Goal: Find specific page/section: Find specific page/section

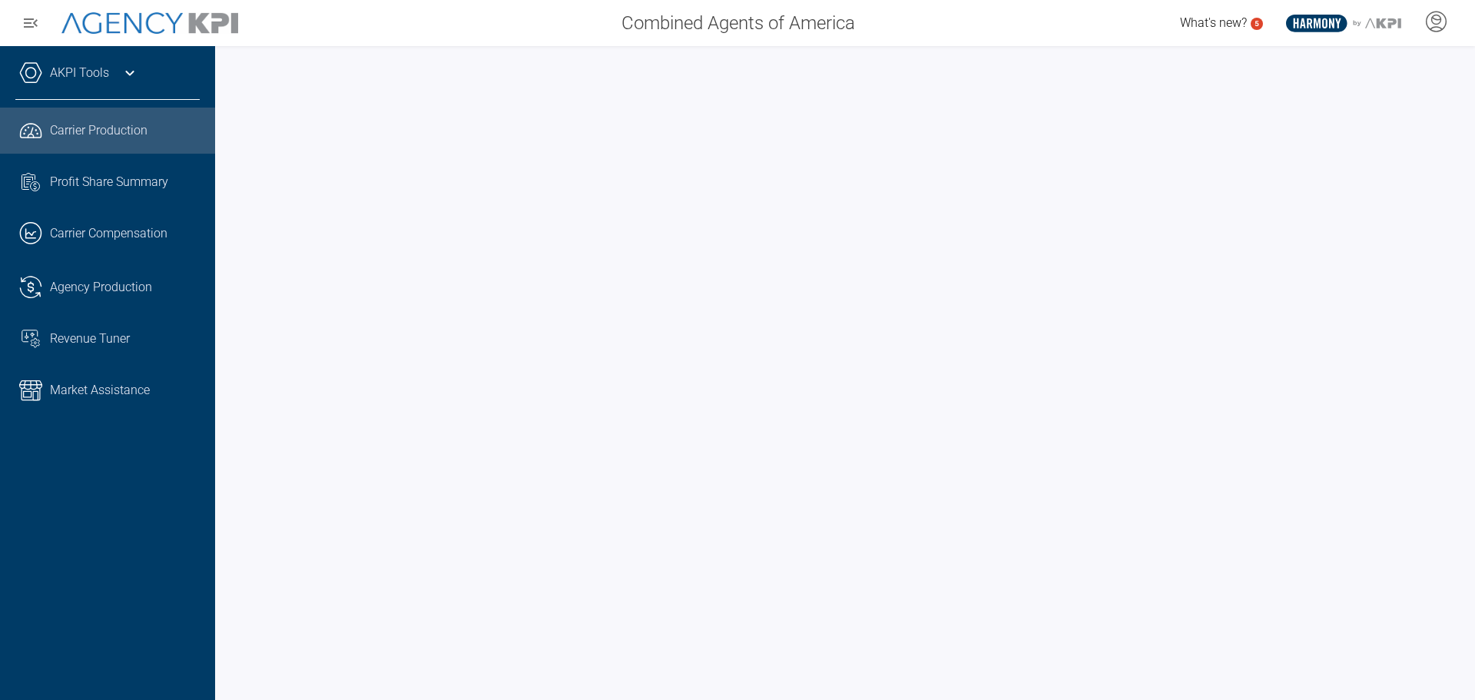
drag, startPoint x: 1460, startPoint y: 317, endPoint x: 1459, endPoint y: 403, distance: 86.0
click at [1460, 405] on div at bounding box center [845, 373] width 1260 height 654
click at [167, 290] on div "Agency Production" at bounding box center [125, 287] width 150 height 18
click at [155, 281] on div "Agency Production" at bounding box center [125, 287] width 150 height 18
click at [78, 84] on div "AKPI Tools" at bounding box center [107, 80] width 184 height 38
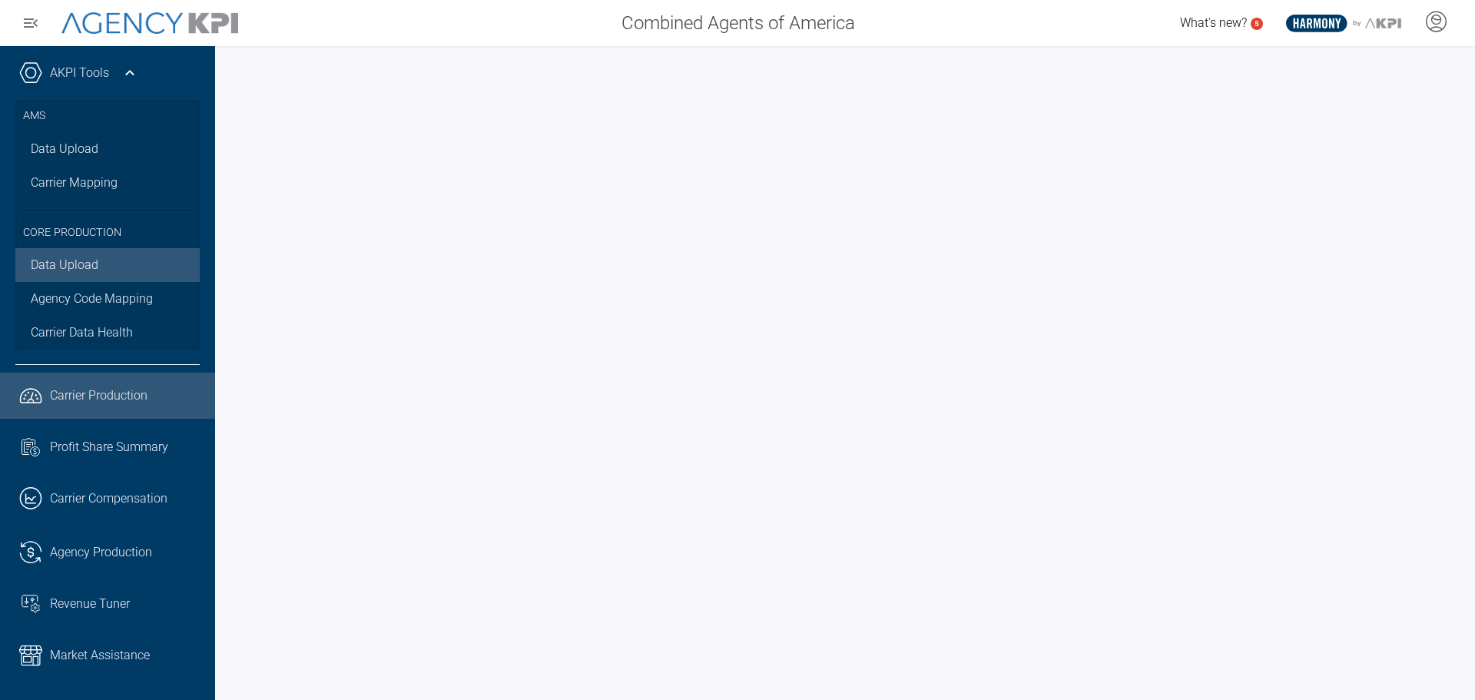
click at [85, 257] on link "Data Upload" at bounding box center [107, 265] width 184 height 34
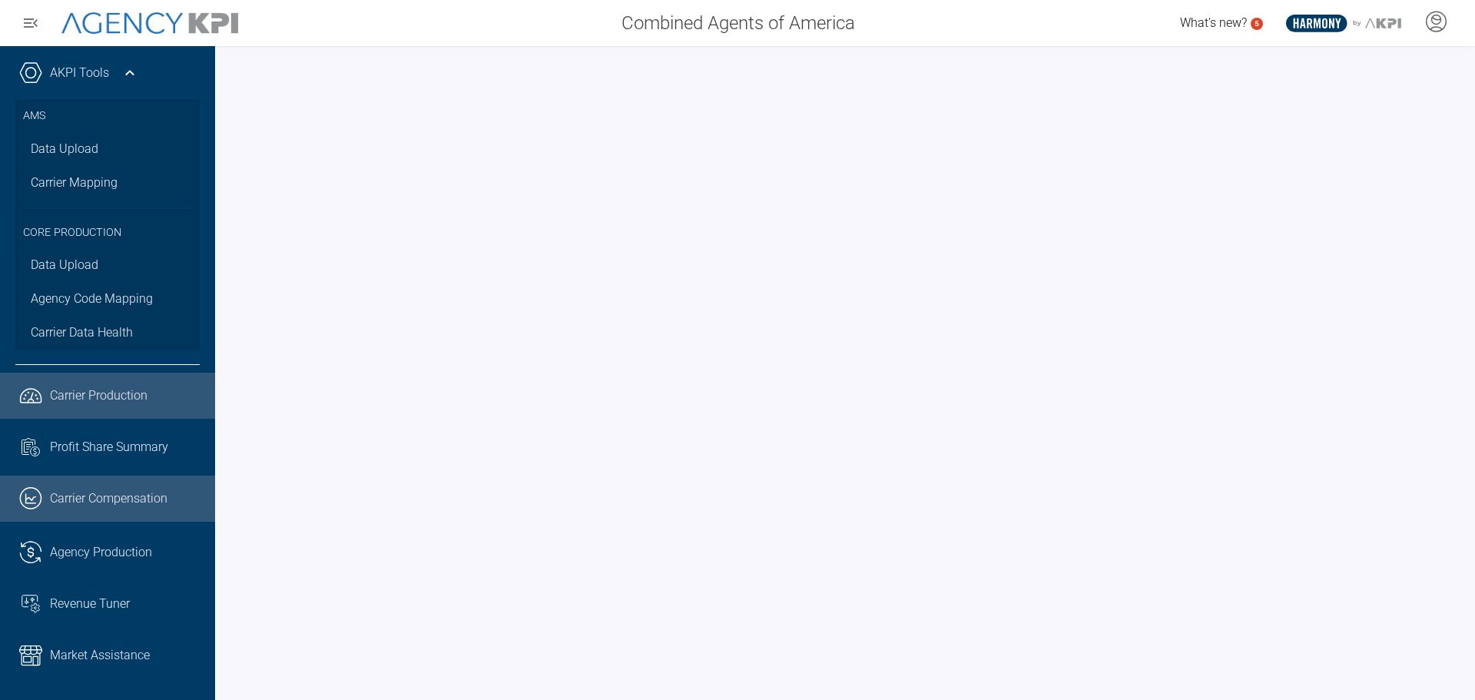
click at [144, 493] on span "Carrier Compensation" at bounding box center [109, 498] width 118 height 18
click at [81, 383] on link ".cls-1{fill:none;stroke:#221f20;stroke-linecap:round;stroke-linejoin:round;stro…" at bounding box center [107, 396] width 215 height 46
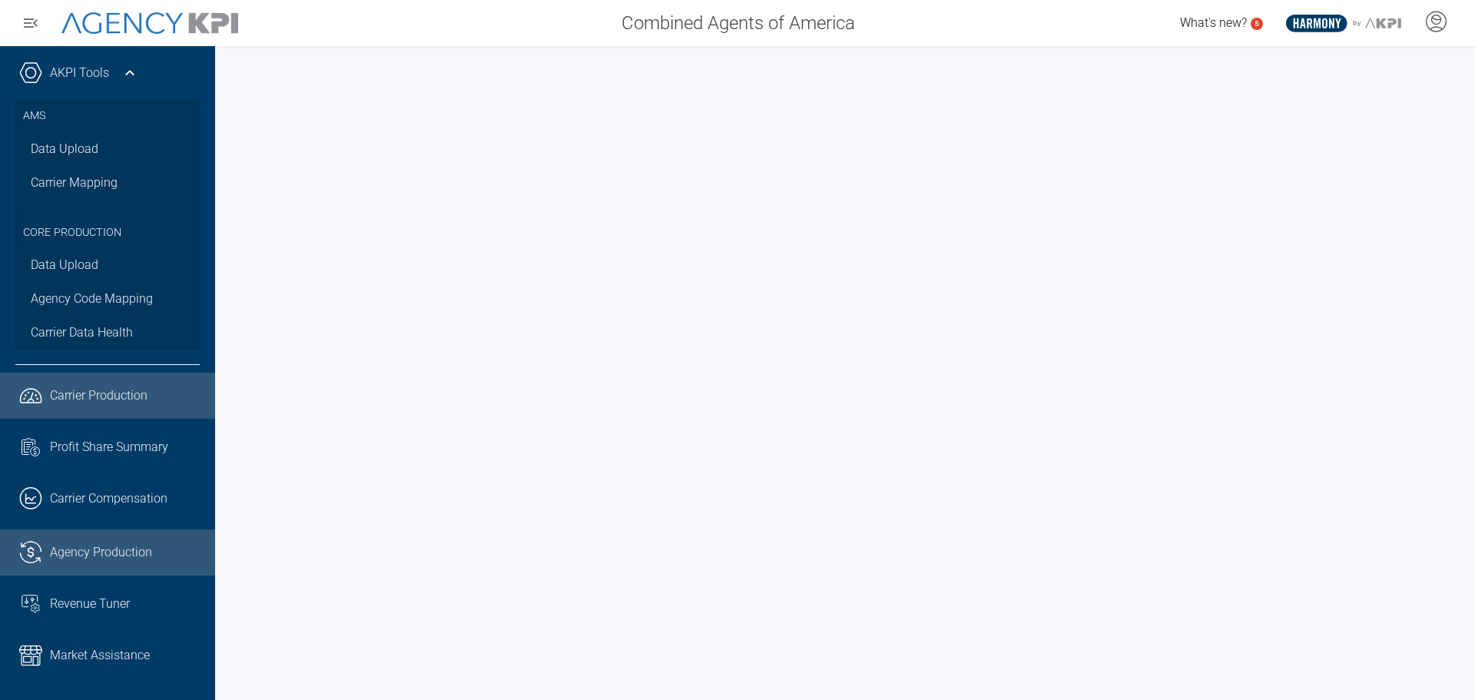
click at [174, 556] on div "Agency Production" at bounding box center [125, 552] width 150 height 18
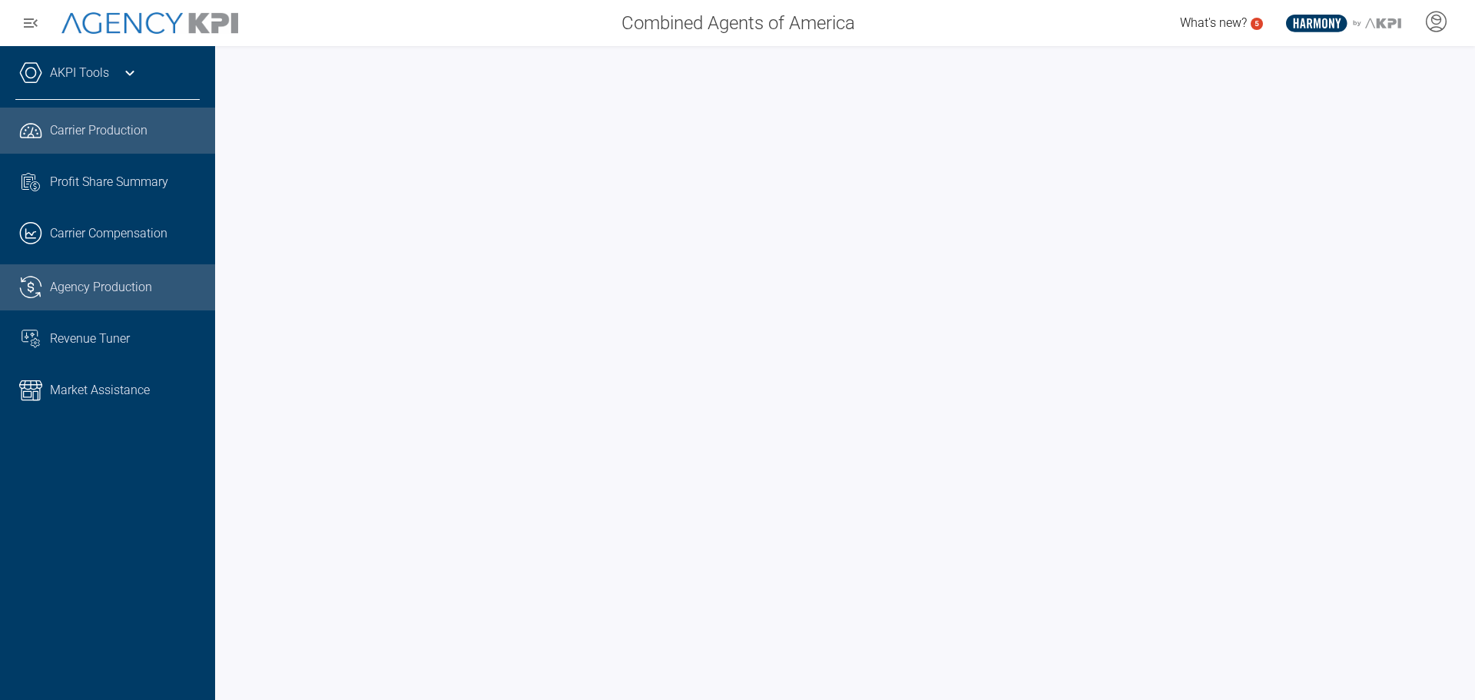
click at [148, 302] on link ".cls-1{fill:none;stroke:#221f20;stroke-linecap:round;stroke-linejoin:round;stro…" at bounding box center [107, 287] width 215 height 46
